Goal: Task Accomplishment & Management: Use online tool/utility

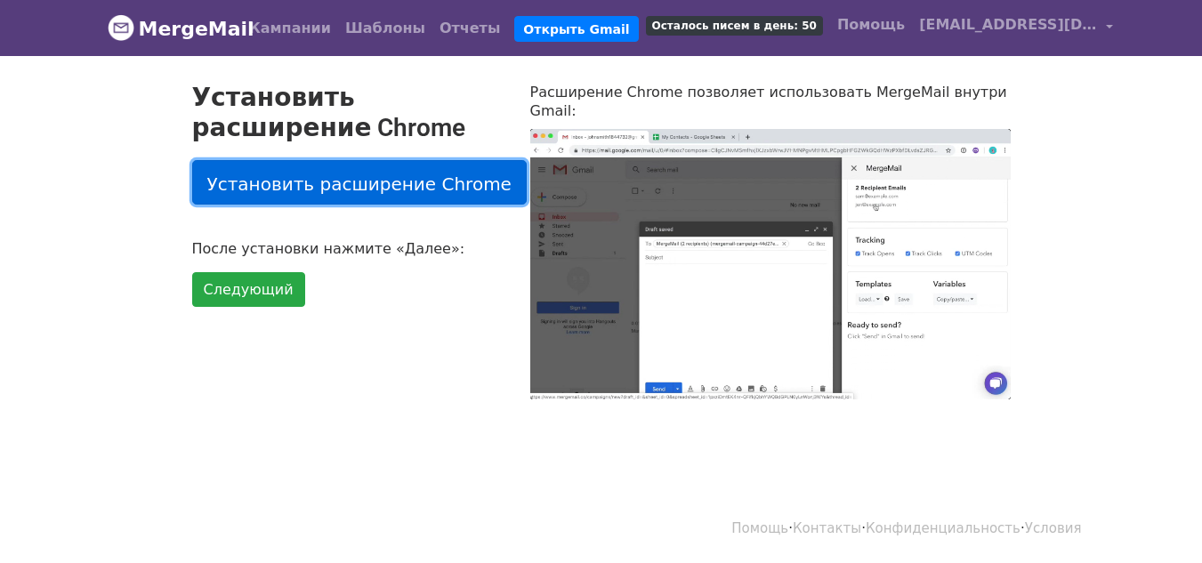
click at [366, 191] on font "Установить расширение Chrome" at bounding box center [359, 183] width 304 height 21
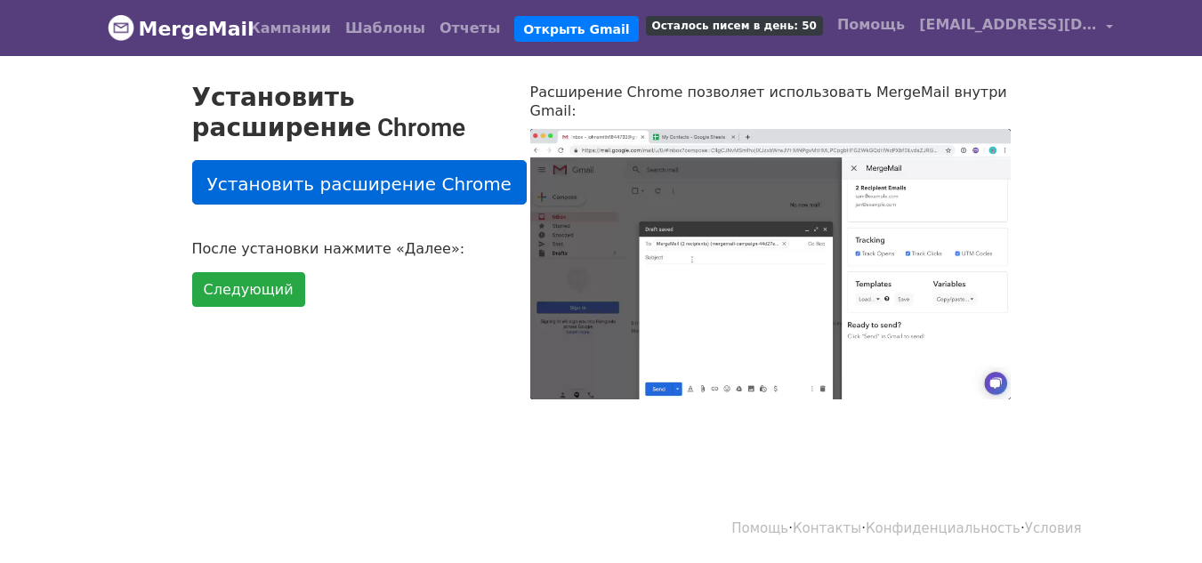
type input "22.23"
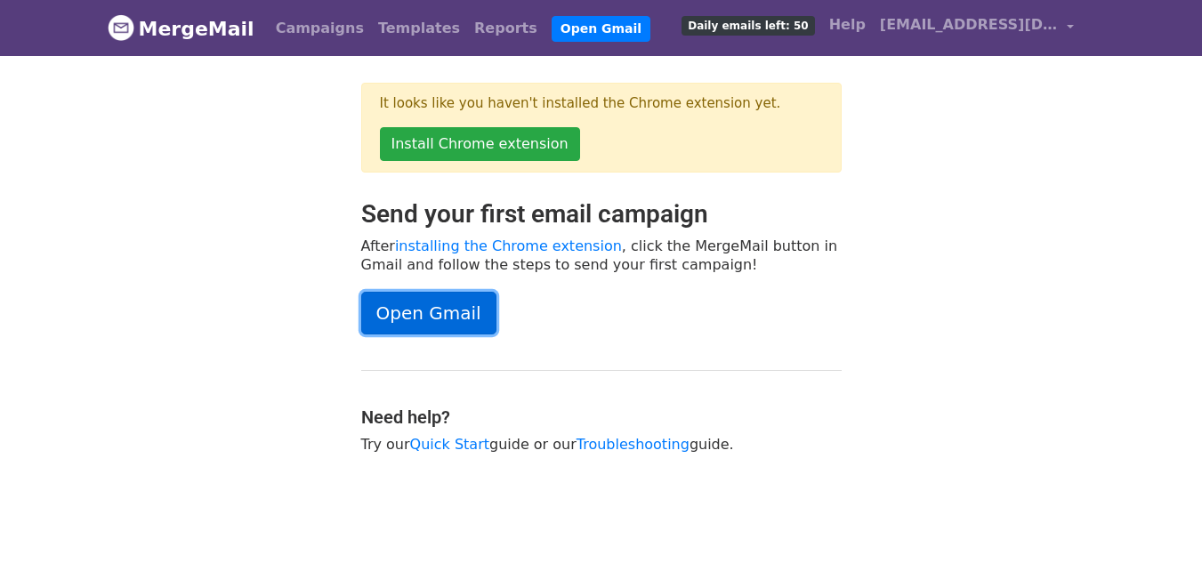
click at [456, 310] on link "Open Gmail" at bounding box center [428, 313] width 135 height 43
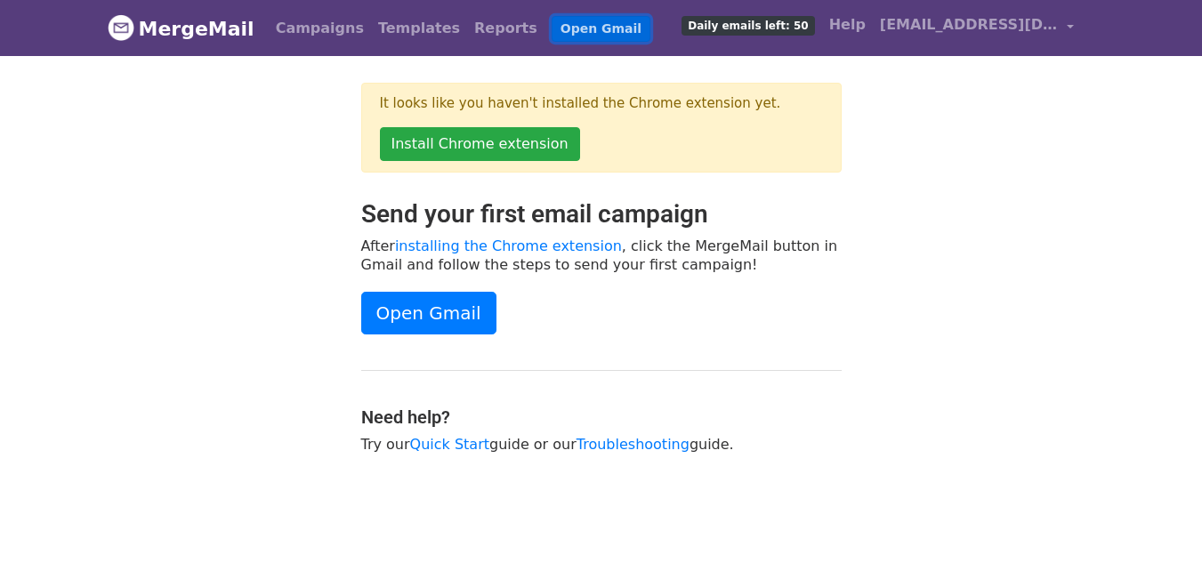
click at [552, 21] on link "Open Gmail" at bounding box center [601, 29] width 99 height 26
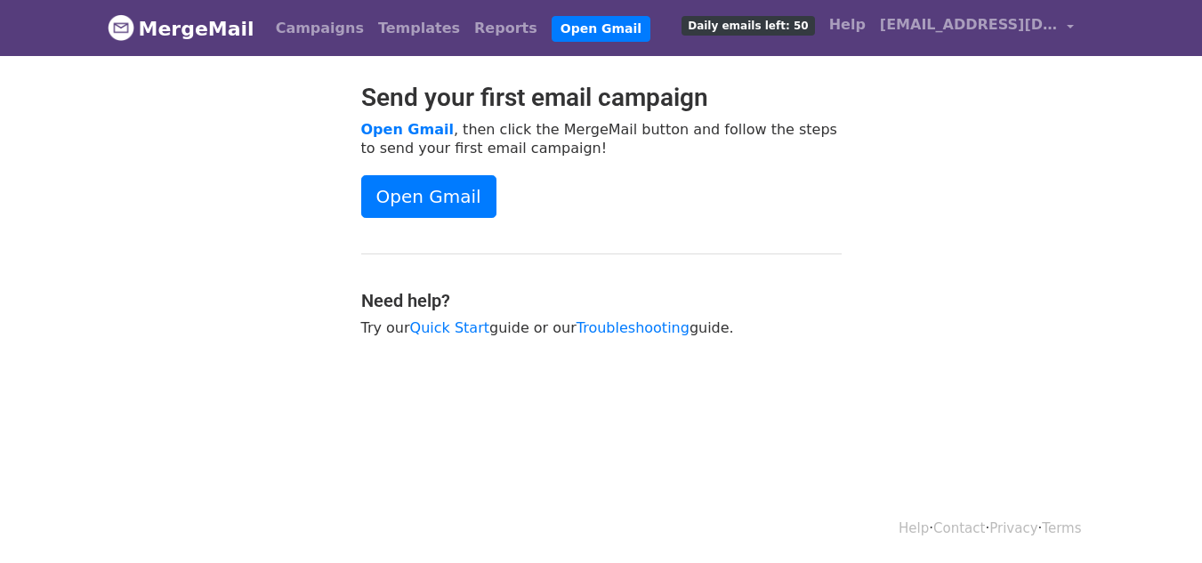
click at [520, 274] on div "Send your first email campaign Open Gmail , then click the MergeMail button and…" at bounding box center [601, 219] width 507 height 272
click at [970, 33] on span "[EMAIL_ADDRESS][DOMAIN_NAME]" at bounding box center [969, 24] width 178 height 21
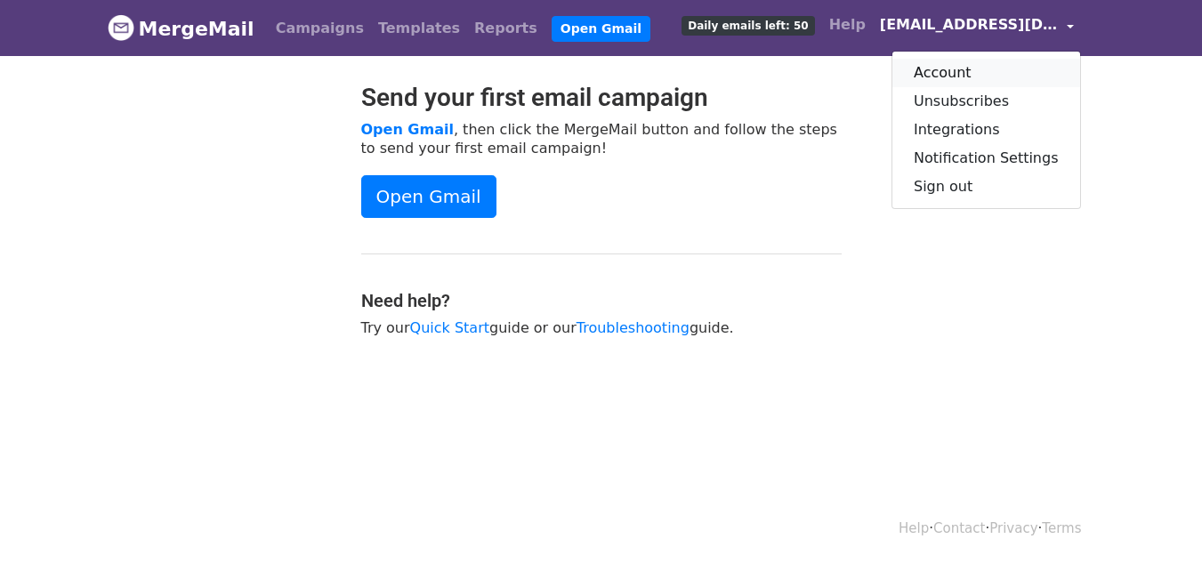
click at [977, 70] on link "Account" at bounding box center [986, 73] width 188 height 28
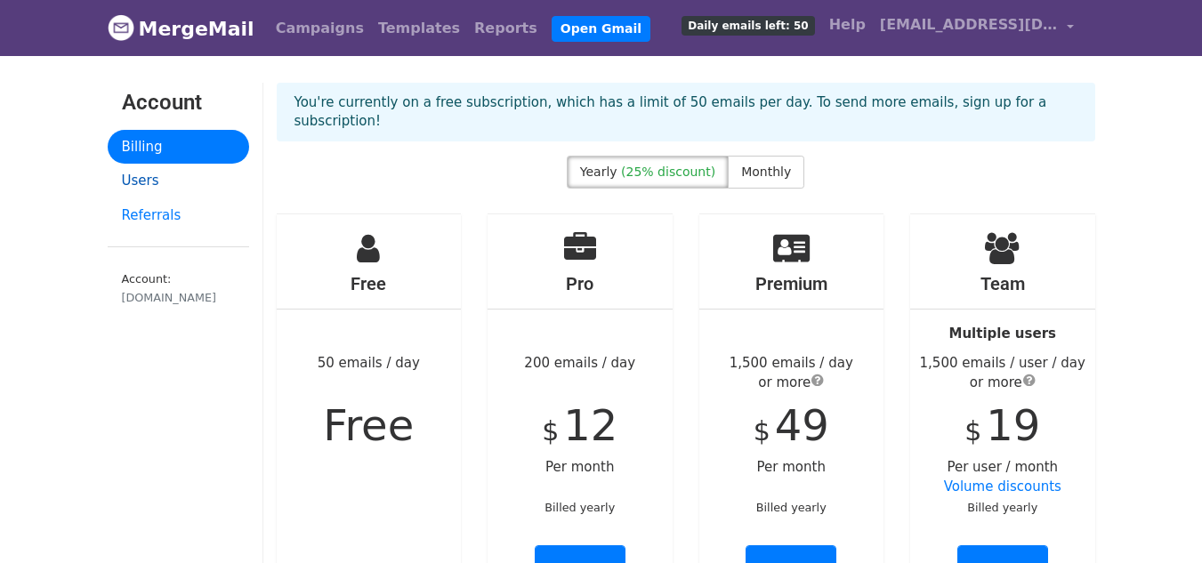
click at [130, 184] on link "Users" at bounding box center [178, 181] width 141 height 35
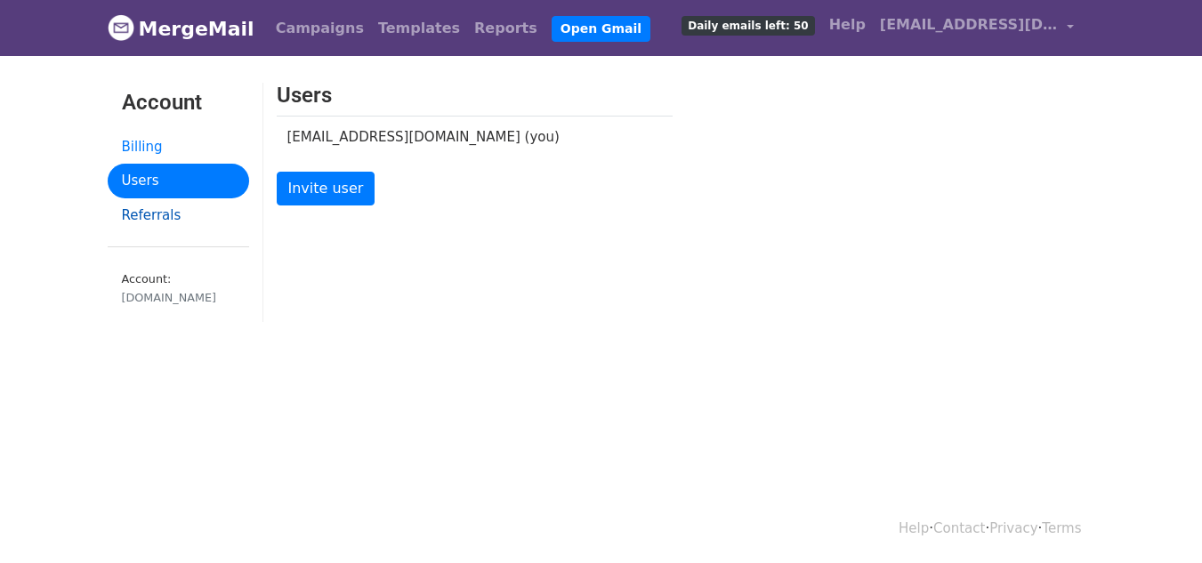
click at [156, 213] on link "Referrals" at bounding box center [178, 215] width 141 height 35
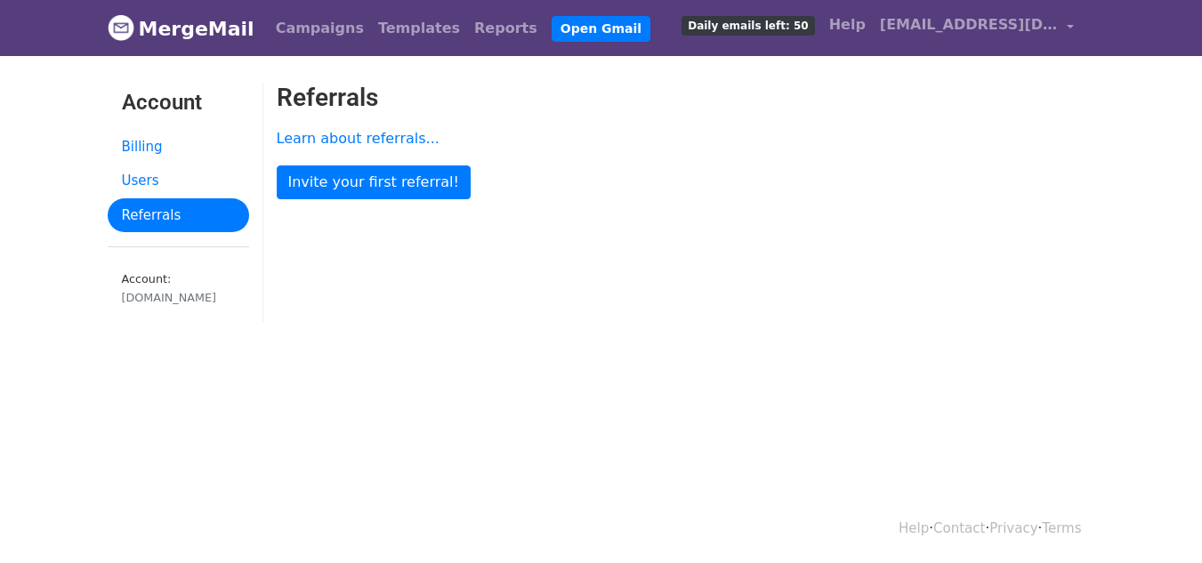
click at [814, 33] on span "Daily emails left: 50" at bounding box center [747, 26] width 133 height 20
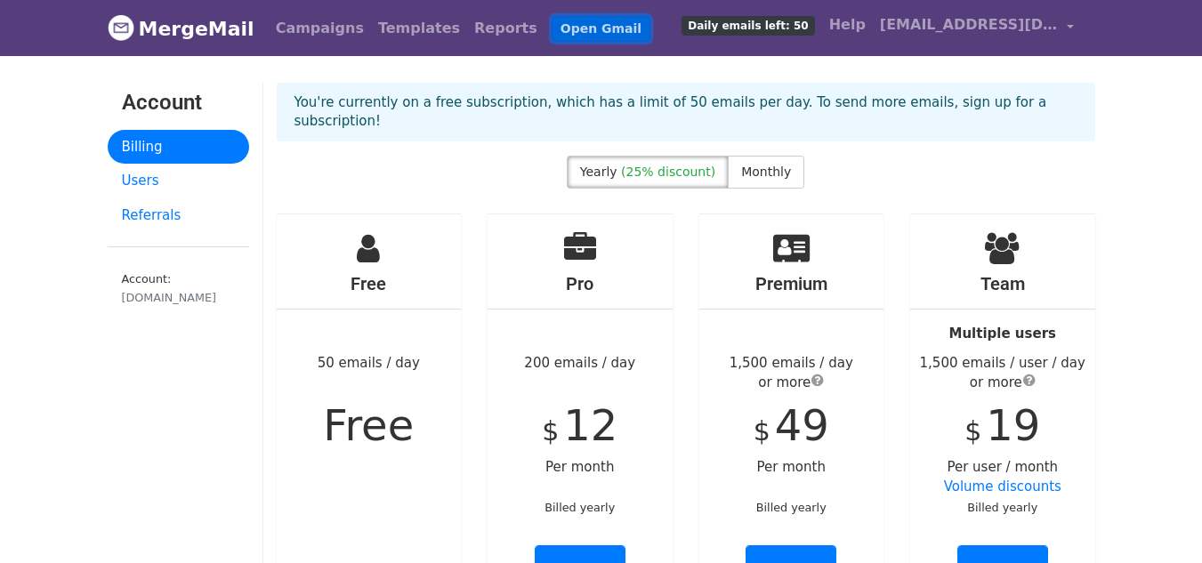
click at [552, 28] on link "Open Gmail" at bounding box center [601, 29] width 99 height 26
click at [556, 38] on link "Open Gmail" at bounding box center [601, 29] width 99 height 26
